Goal: Task Accomplishment & Management: Manage account settings

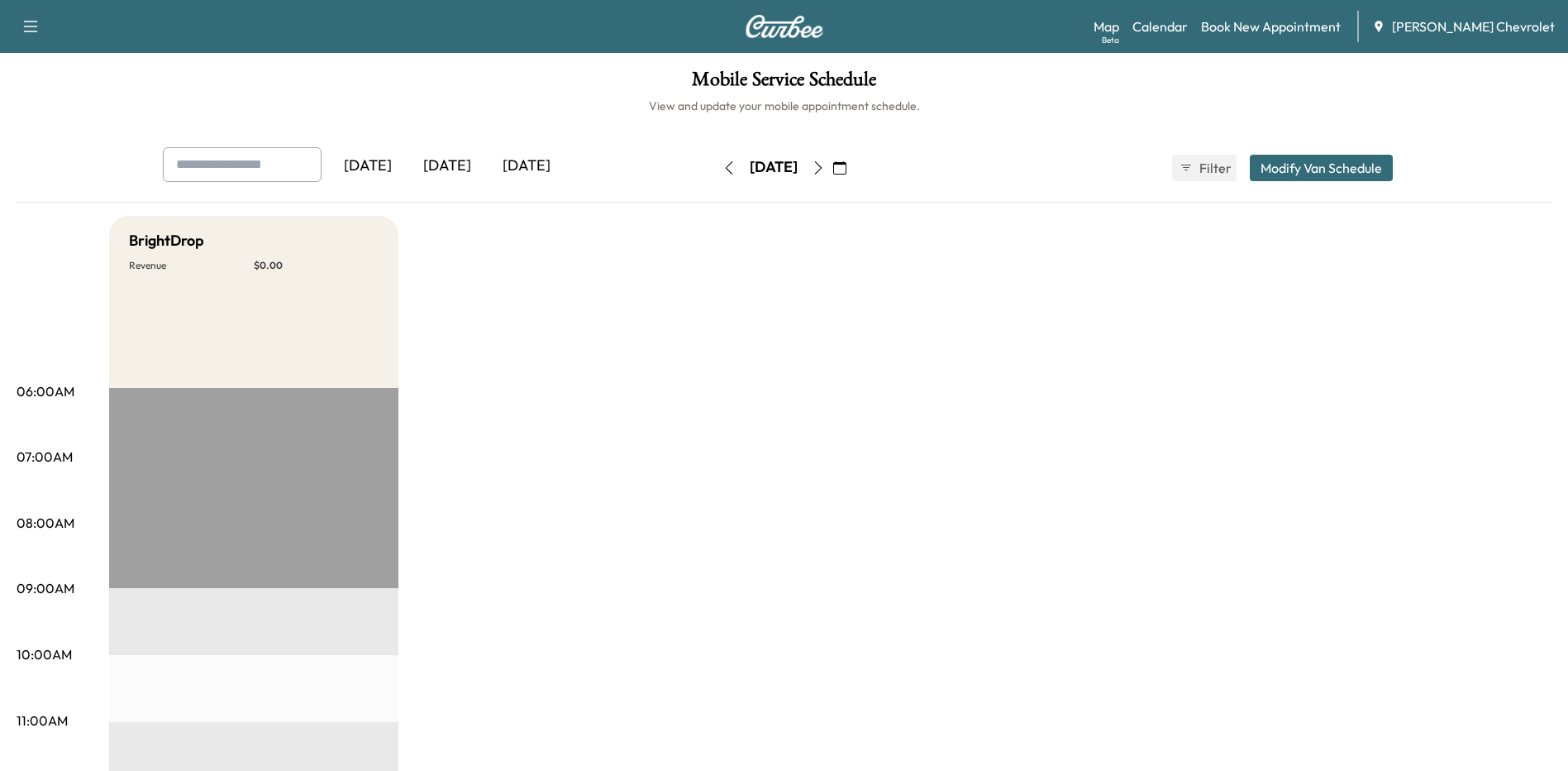
click at [521, 164] on div "[DATE]" at bounding box center [526, 166] width 79 height 38
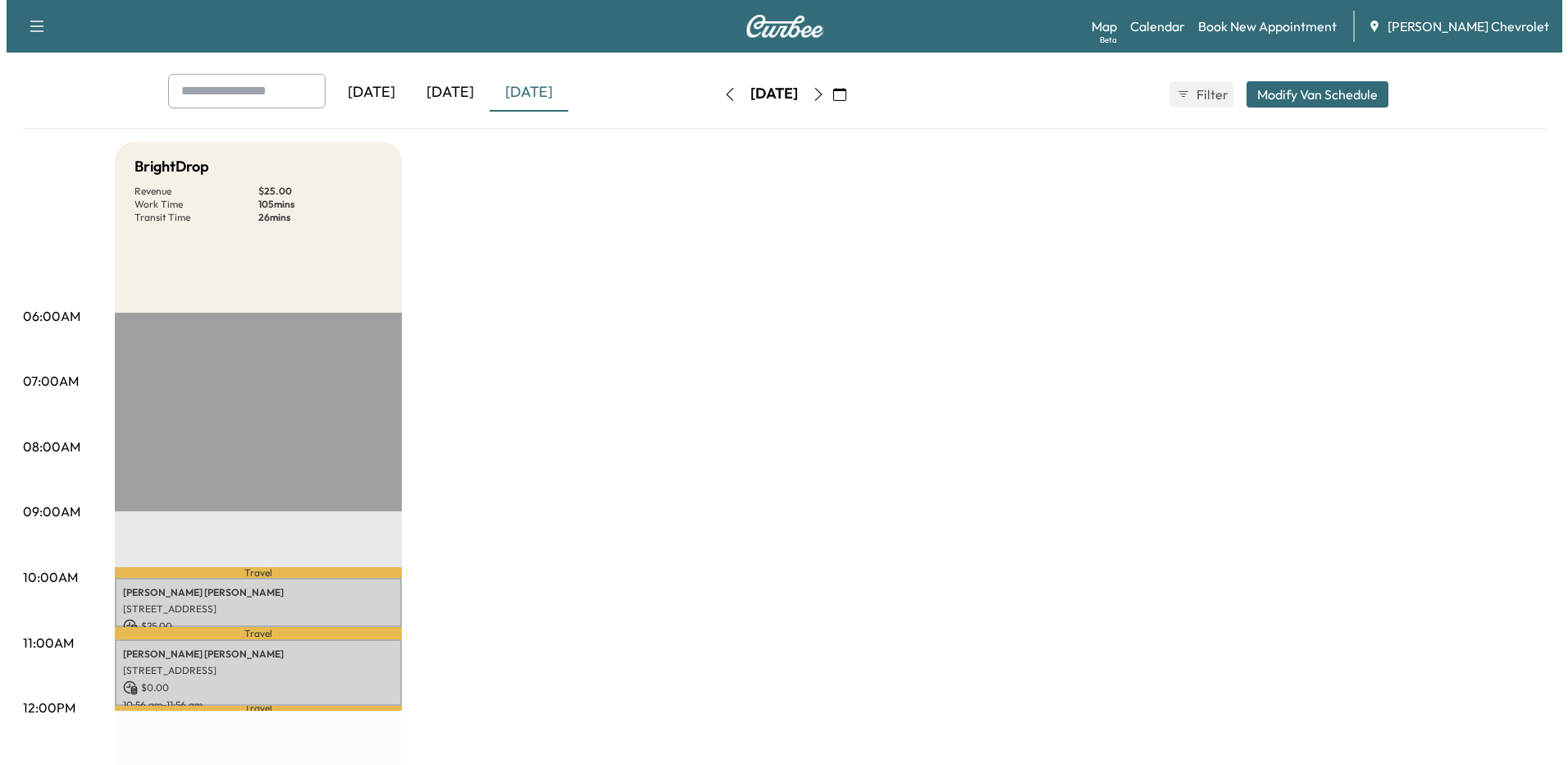
scroll to position [164, 0]
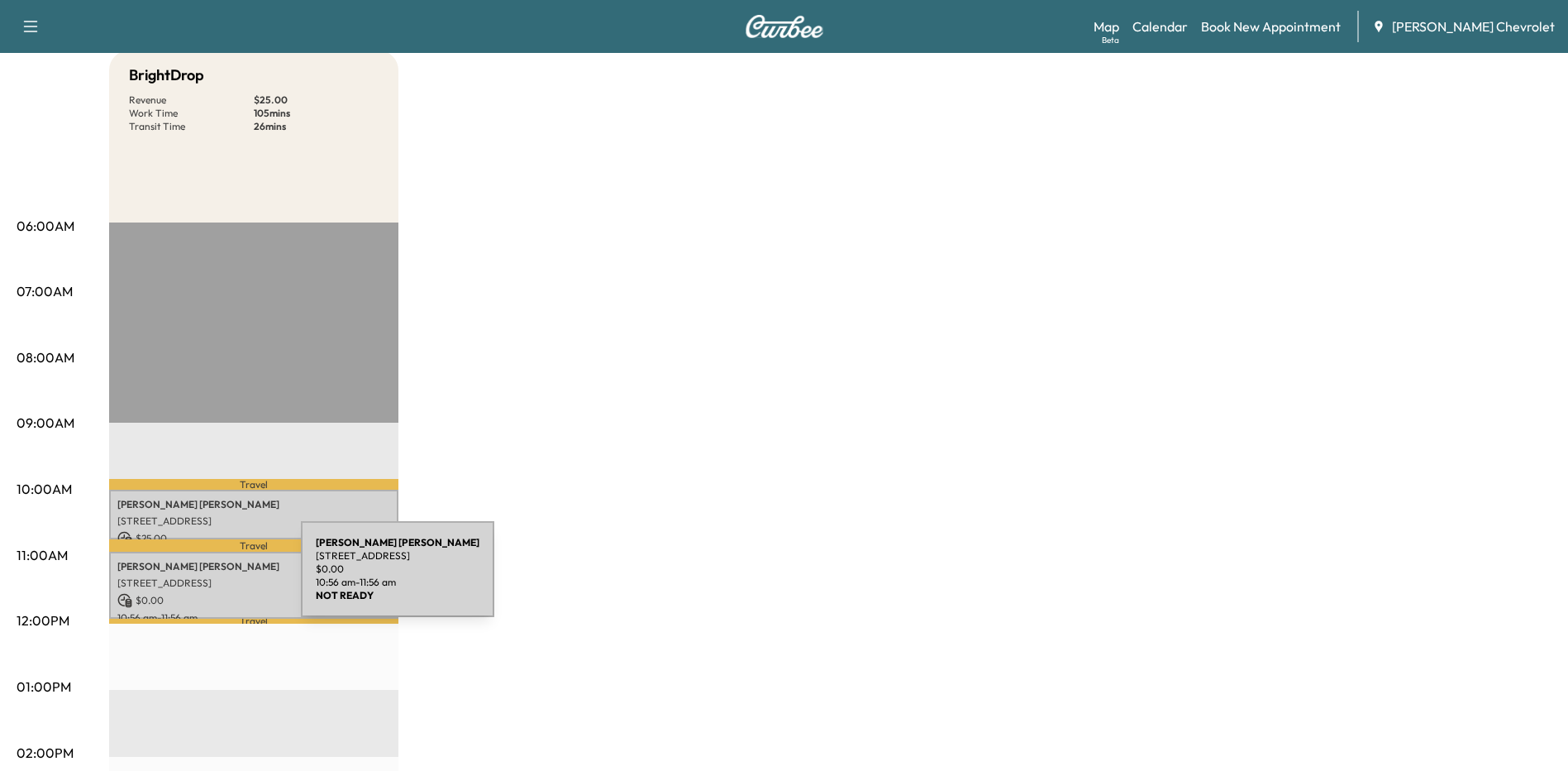
click at [177, 578] on p "[STREET_ADDRESS]" at bounding box center [254, 584] width 273 height 14
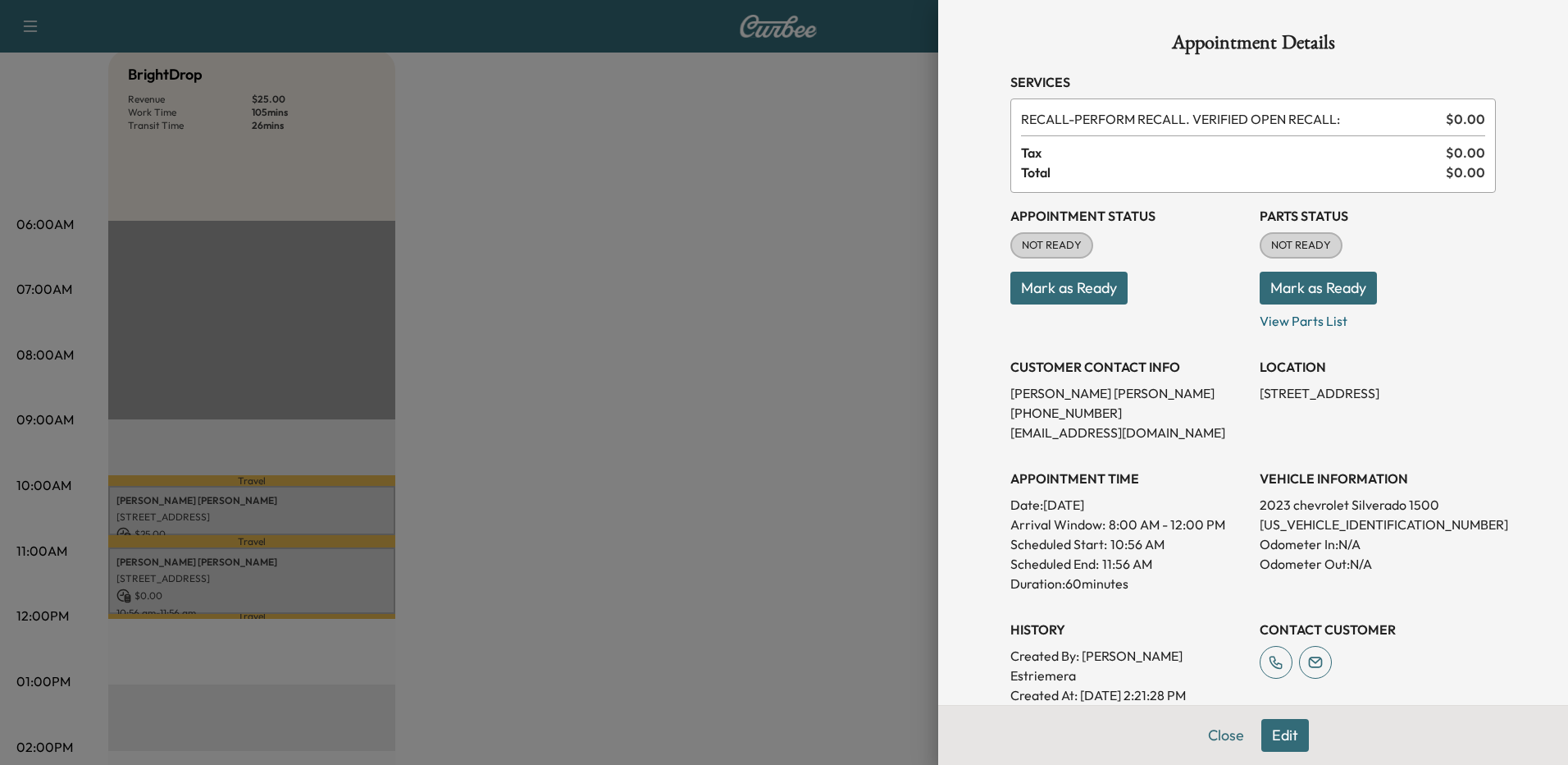
click at [1266, 729] on button "Edit" at bounding box center [1285, 735] width 47 height 33
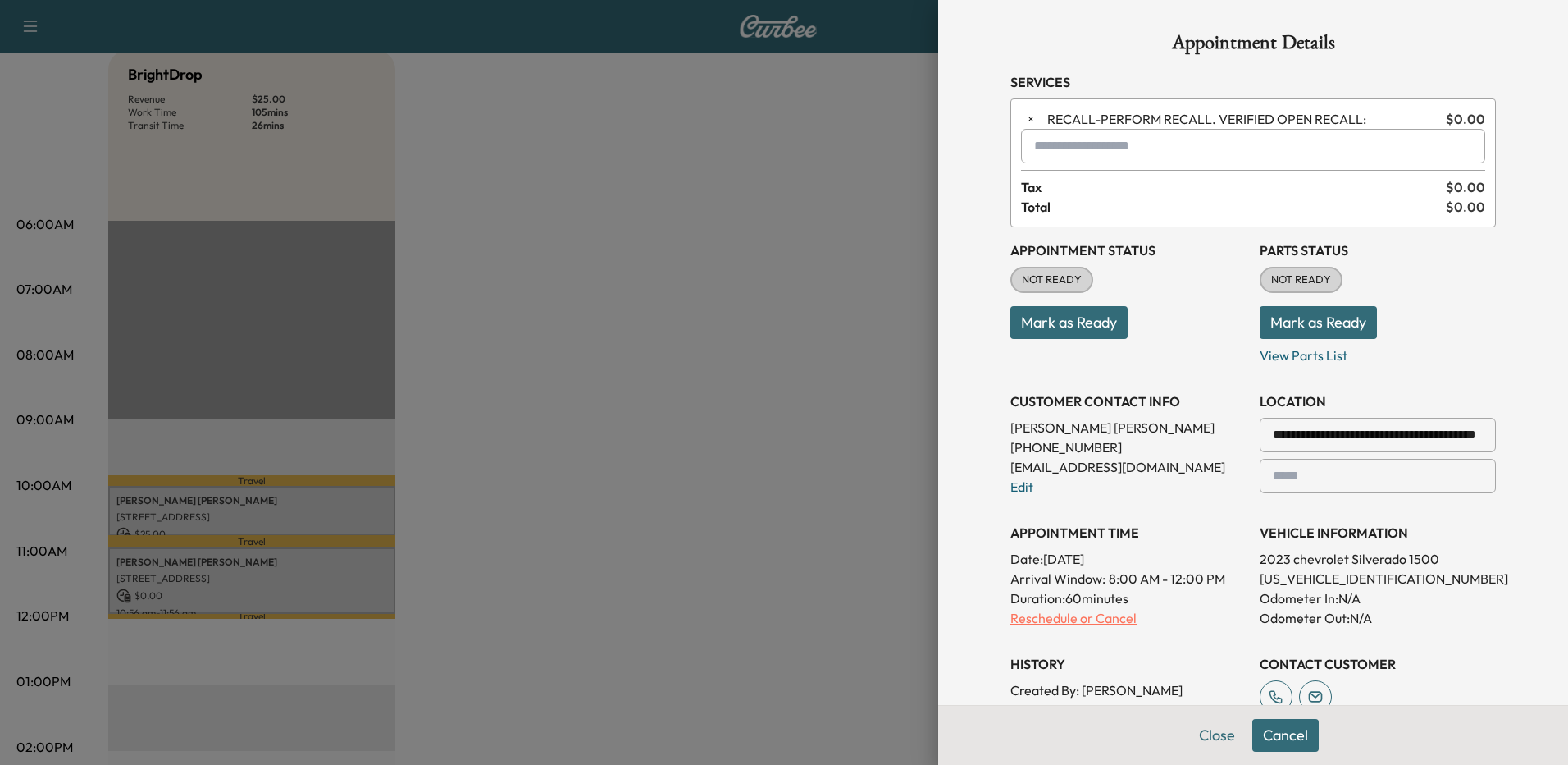
click at [1095, 622] on p "Reschedule or Cancel" at bounding box center [1129, 617] width 237 height 19
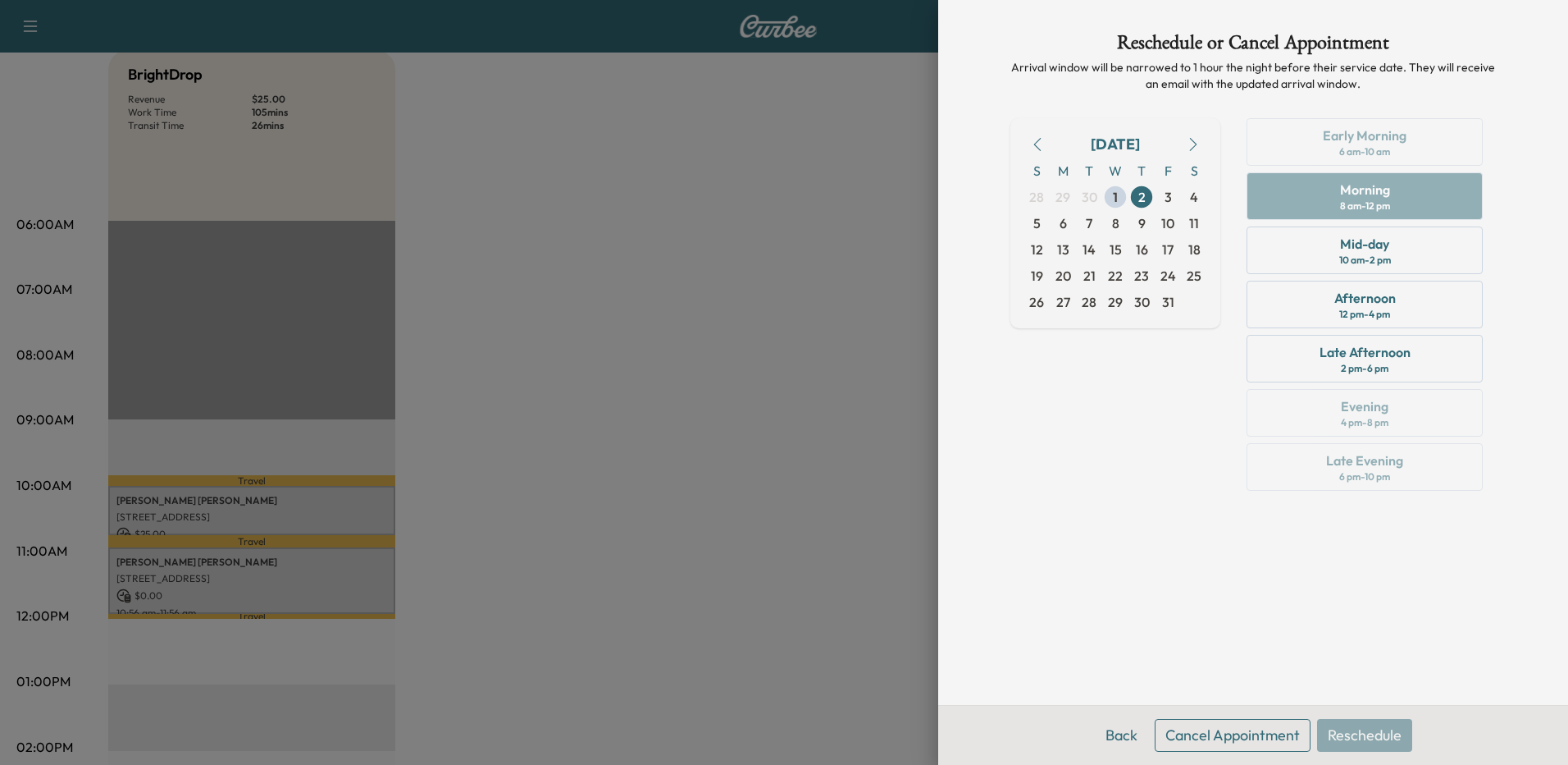
click at [1251, 729] on button "Cancel Appointment" at bounding box center [1233, 735] width 155 height 33
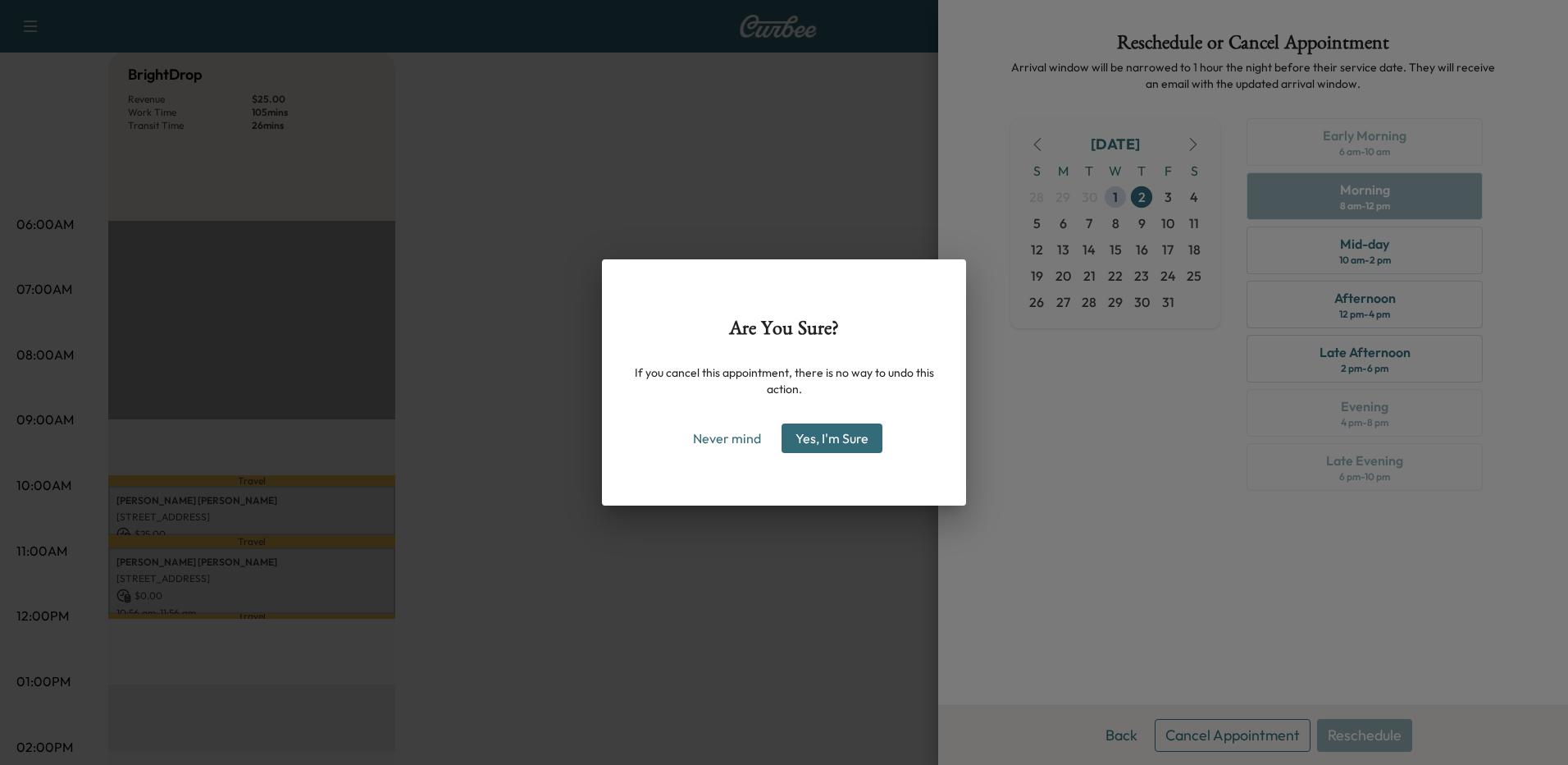
click at [839, 437] on button "Yes, I'm Sure" at bounding box center [831, 438] width 101 height 30
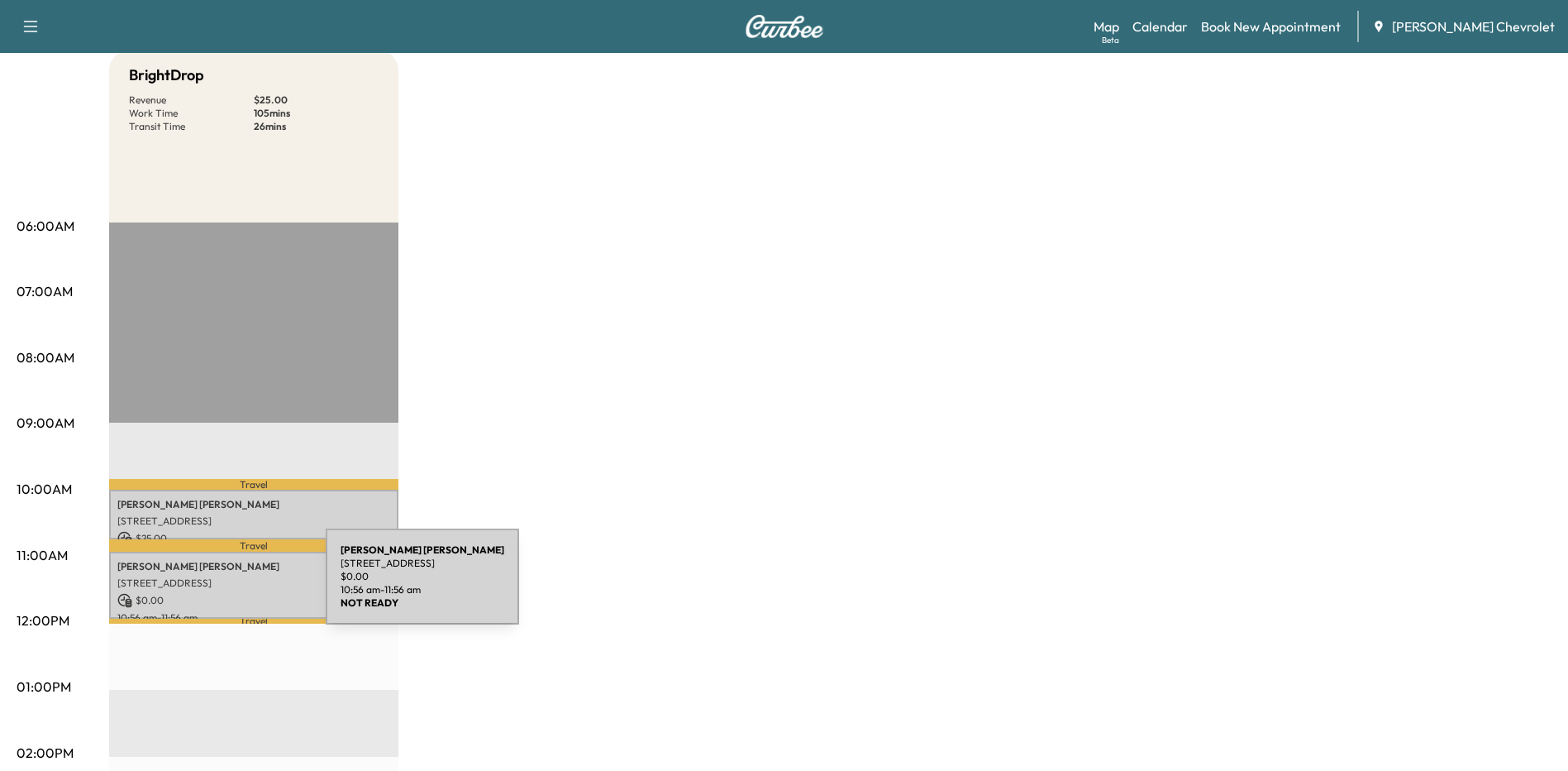
click at [202, 586] on div "[PERSON_NAME] [STREET_ADDRESS] $ 0.00 10:56 am - 11:56 am" at bounding box center [254, 584] width 290 height 67
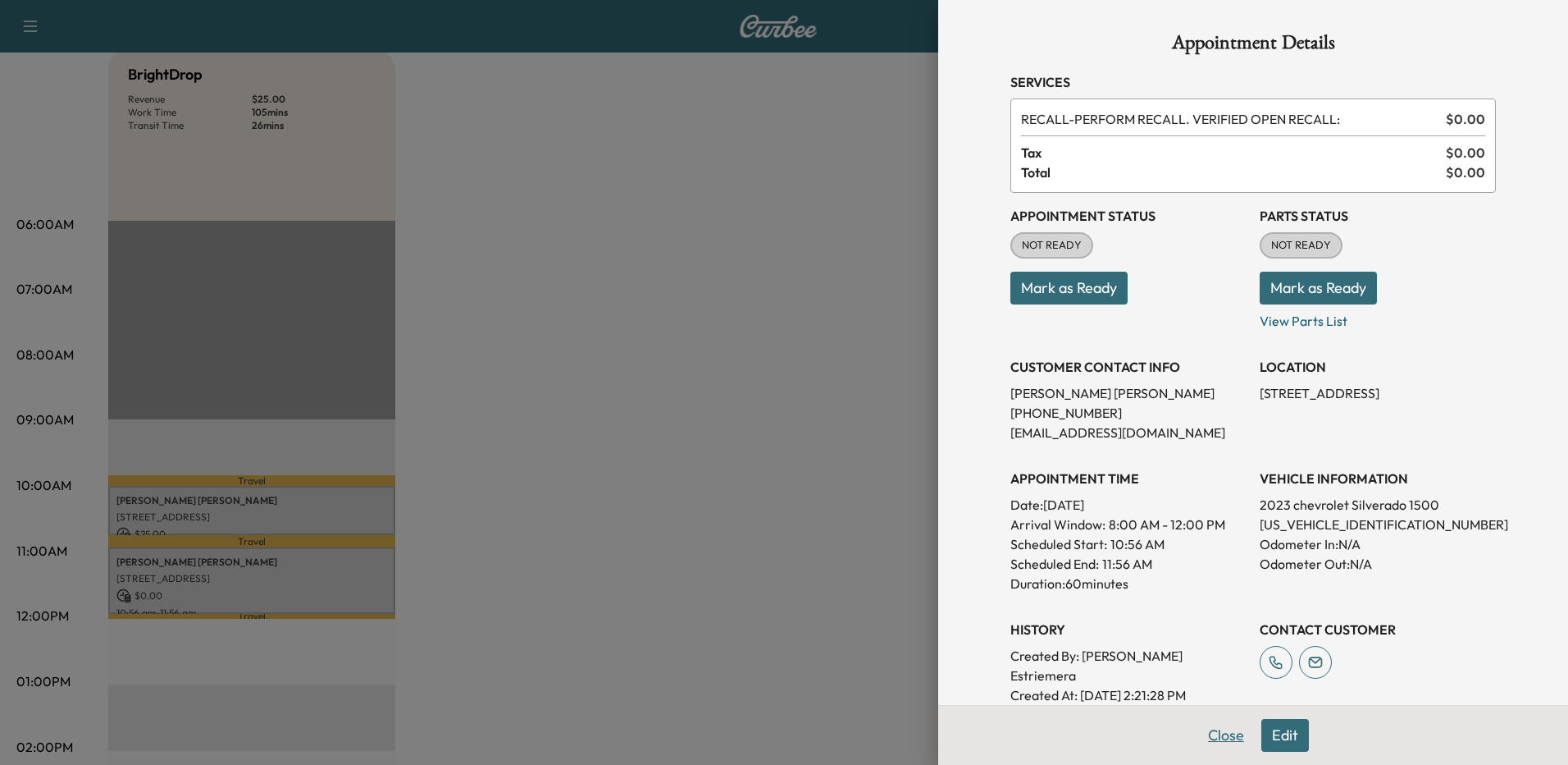
click at [1216, 733] on button "Close" at bounding box center [1226, 735] width 57 height 33
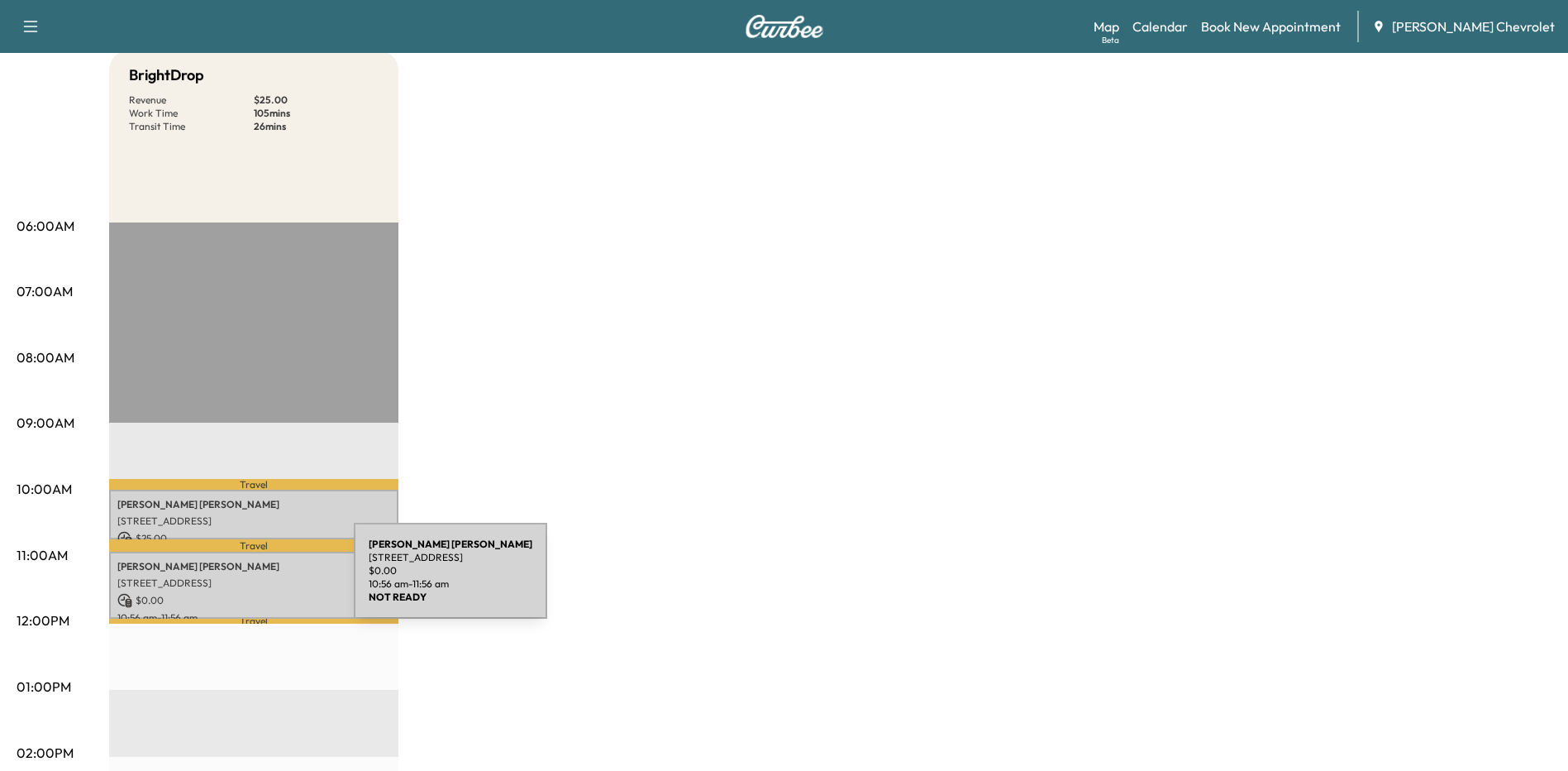
click at [230, 580] on p "[STREET_ADDRESS]" at bounding box center [254, 584] width 273 height 14
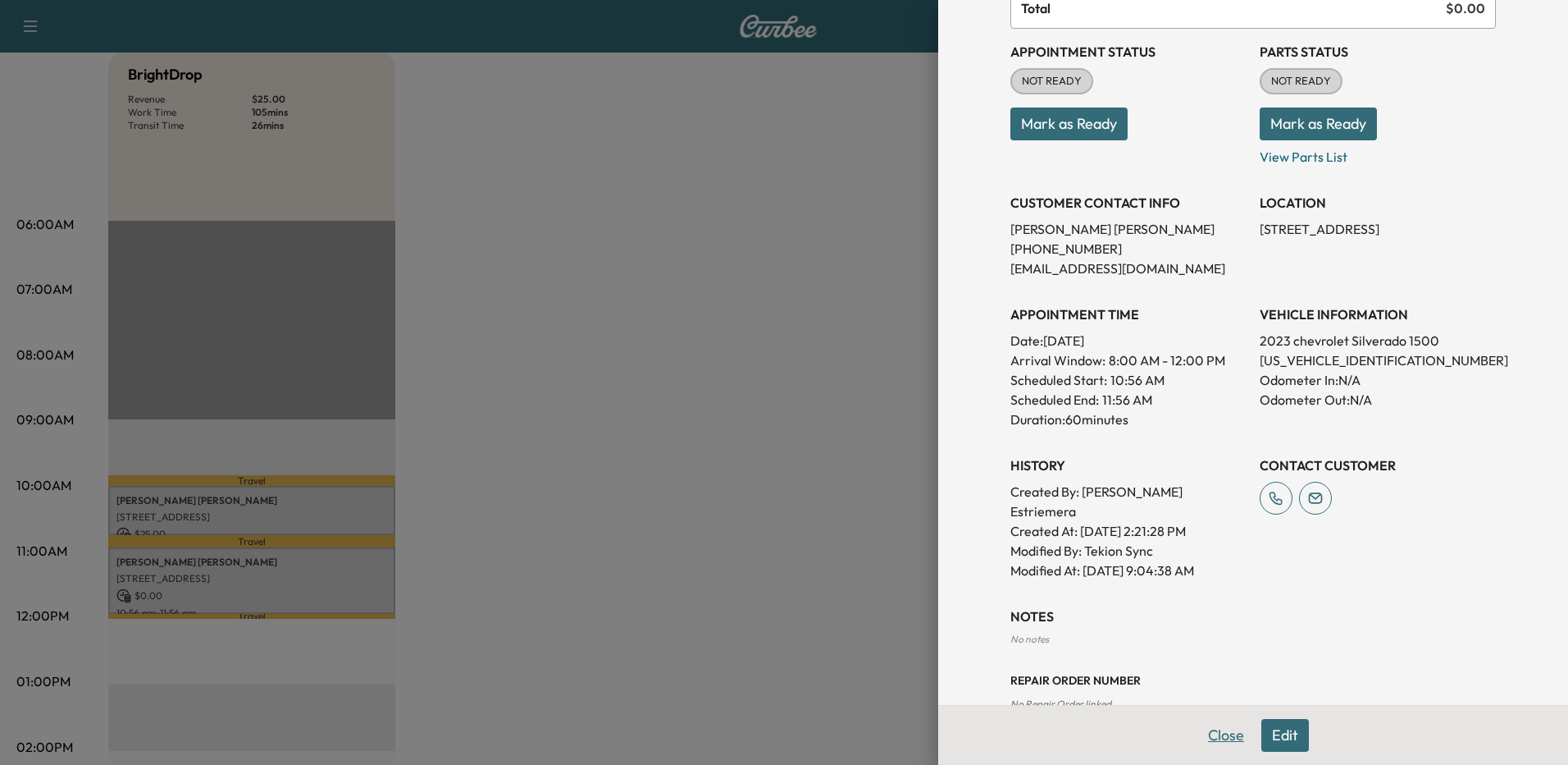
click at [1216, 727] on button "Close" at bounding box center [1226, 735] width 57 height 33
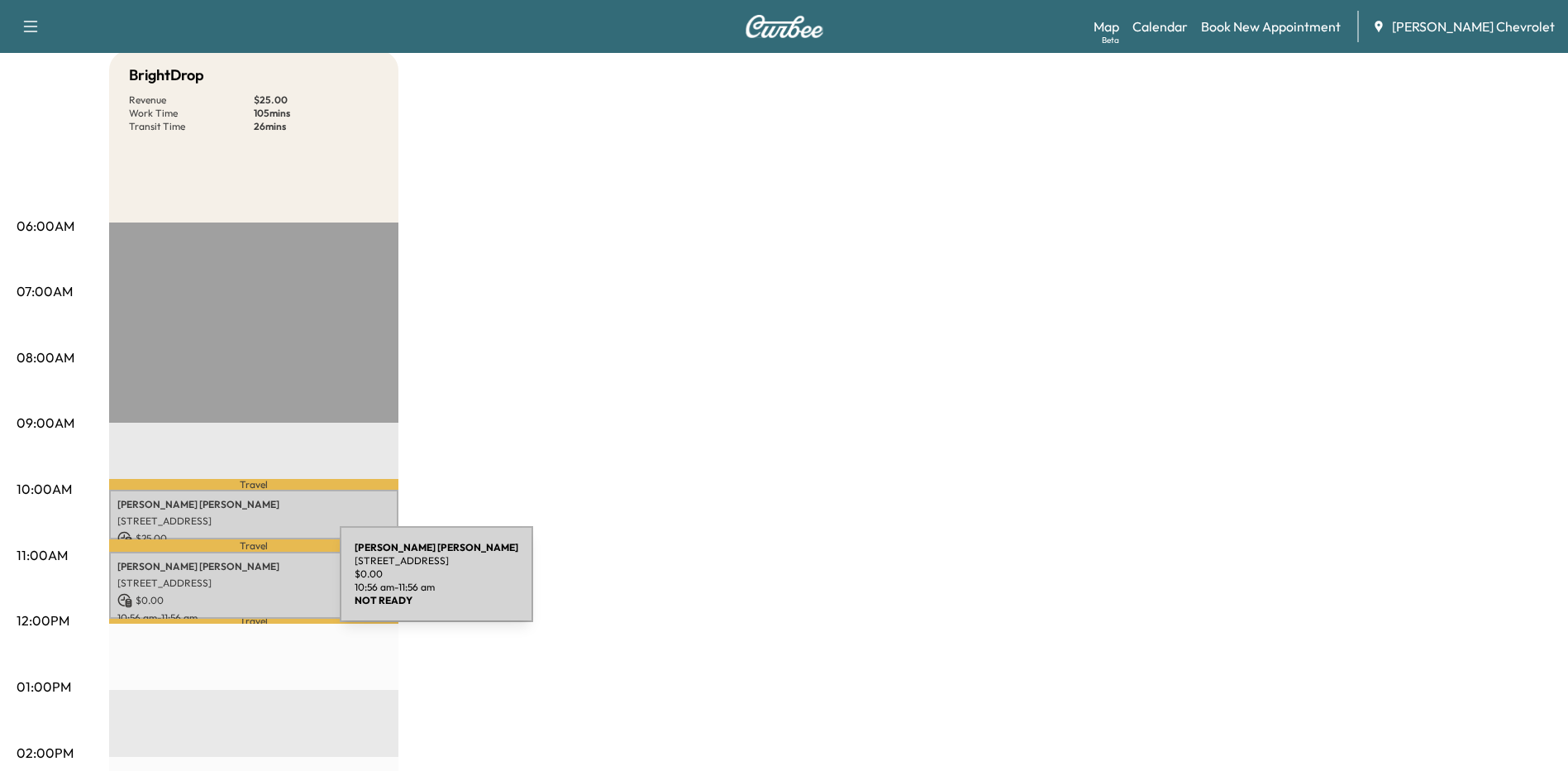
click at [215, 584] on p "[STREET_ADDRESS]" at bounding box center [254, 584] width 273 height 14
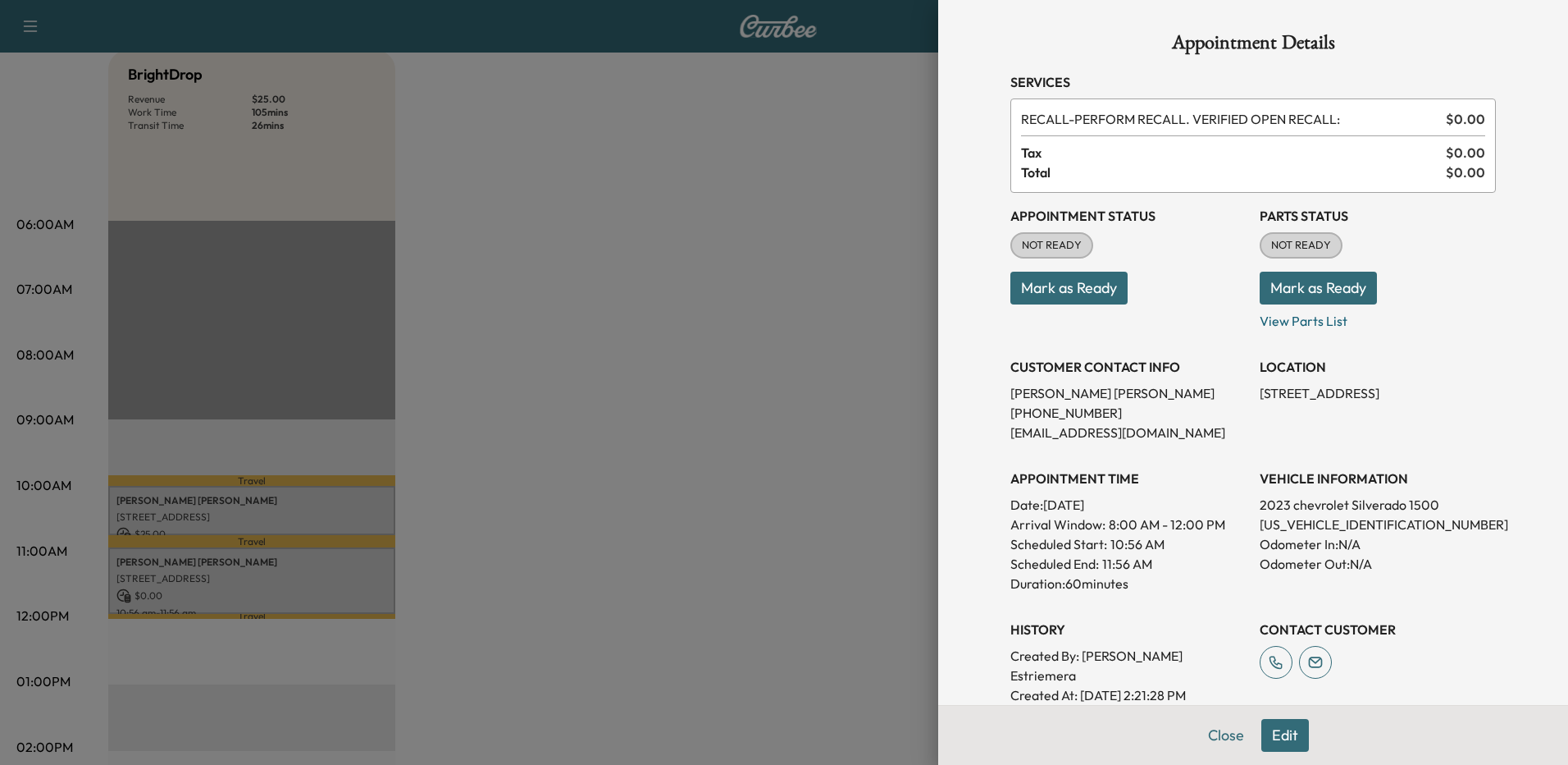
click at [1271, 733] on button "Edit" at bounding box center [1285, 735] width 47 height 33
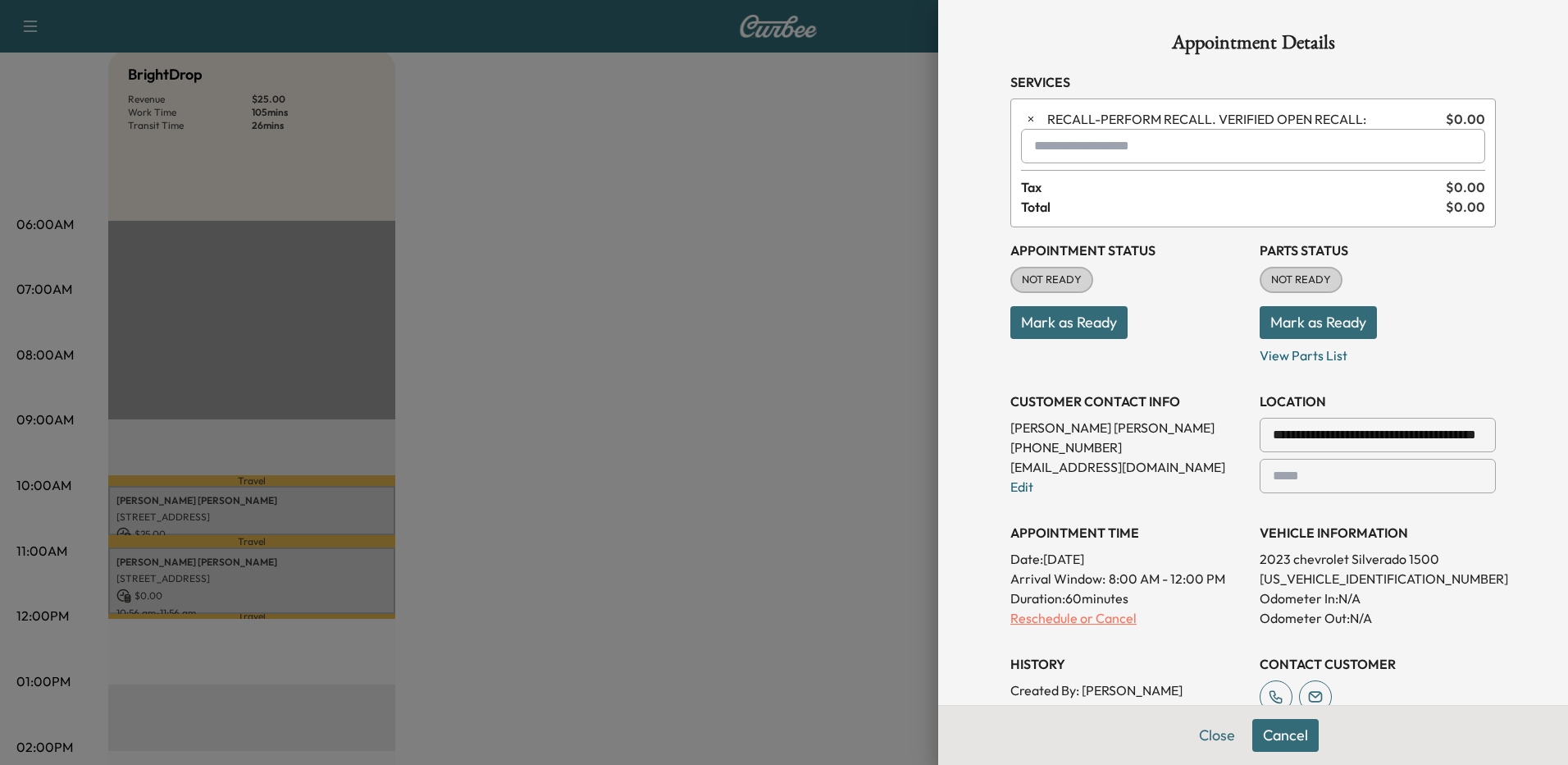
click at [1096, 617] on p "Reschedule or Cancel" at bounding box center [1129, 617] width 237 height 19
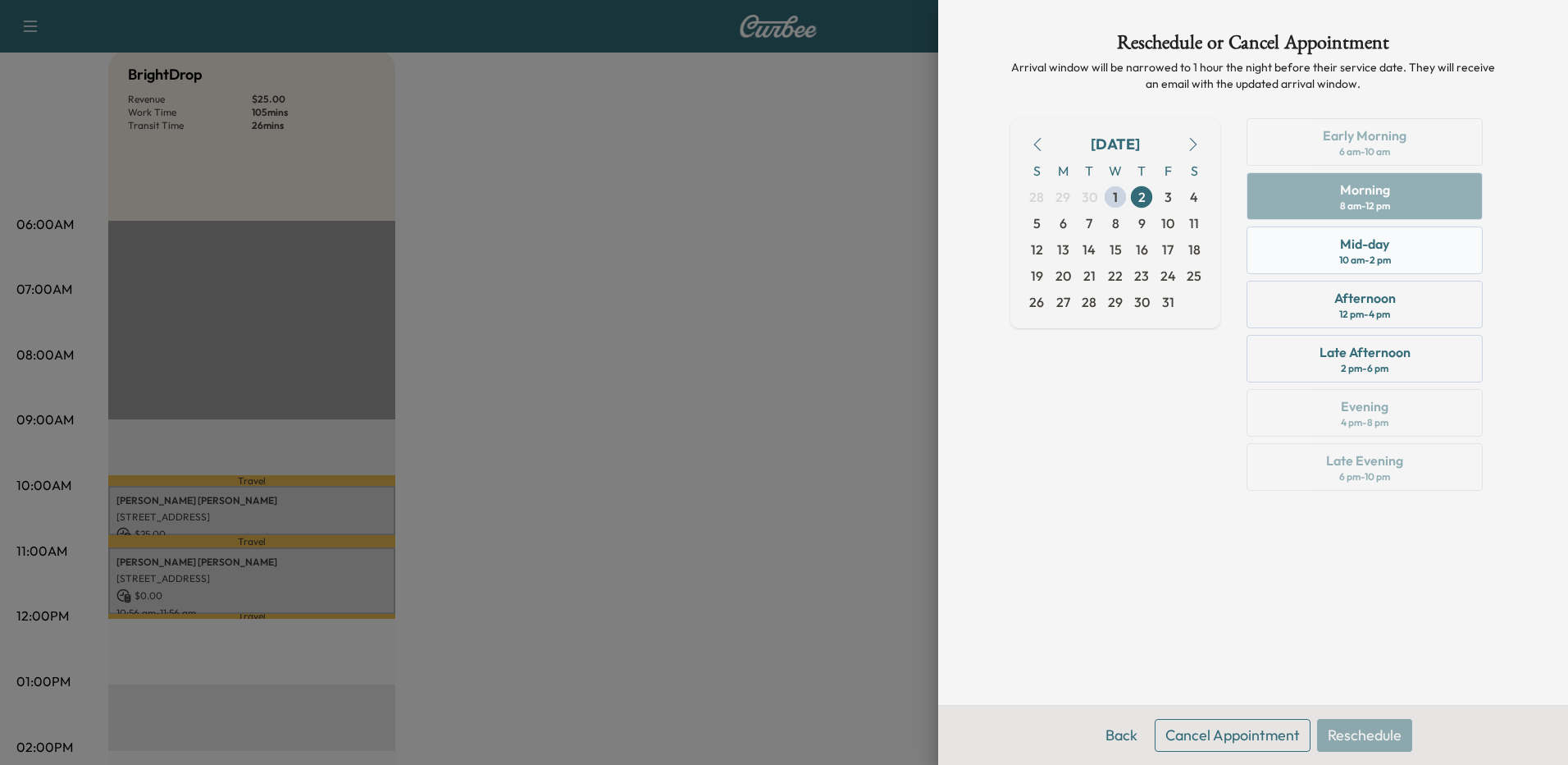
click at [1385, 246] on div "Mid-day" at bounding box center [1364, 243] width 49 height 19
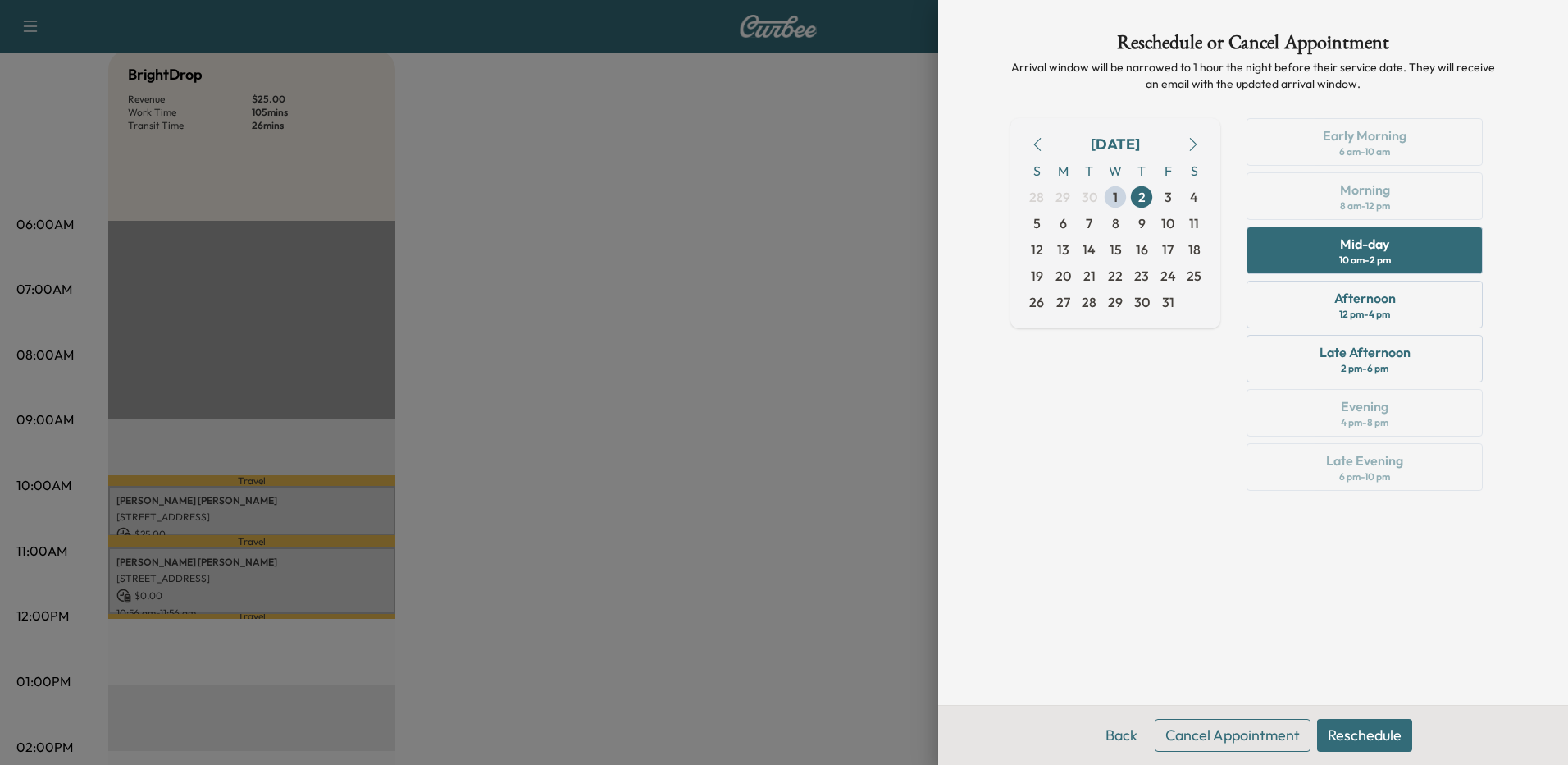
click at [1201, 733] on button "Cancel Appointment" at bounding box center [1233, 735] width 155 height 33
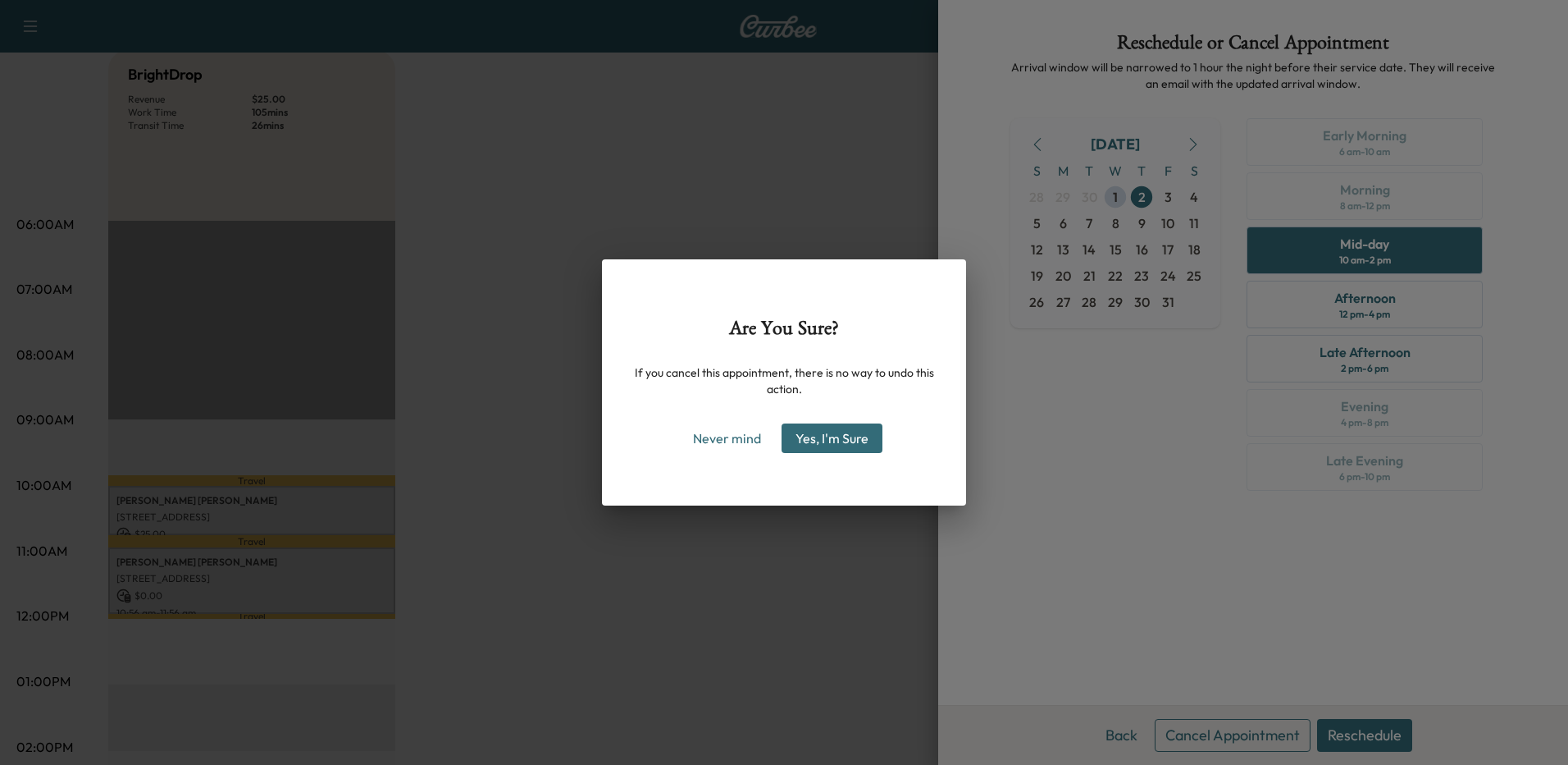
click at [832, 438] on button "Yes, I'm Sure" at bounding box center [831, 438] width 101 height 30
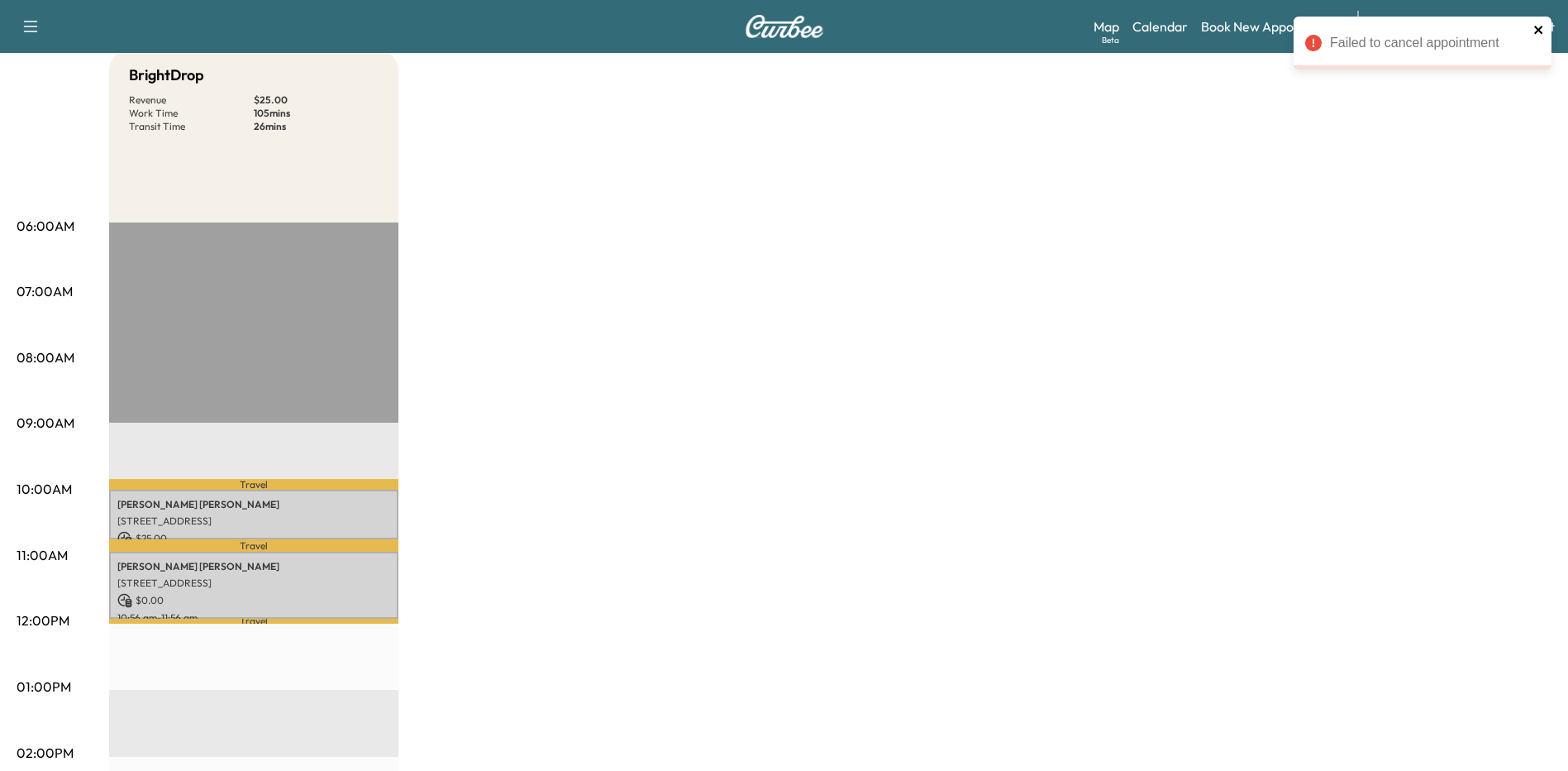
click at [1536, 30] on icon "close" at bounding box center [1540, 30] width 12 height 14
